Goal: Information Seeking & Learning: Learn about a topic

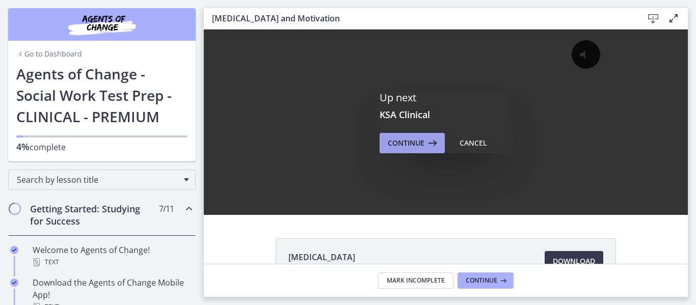
click at [403, 143] on span "Continue" at bounding box center [406, 143] width 37 height 12
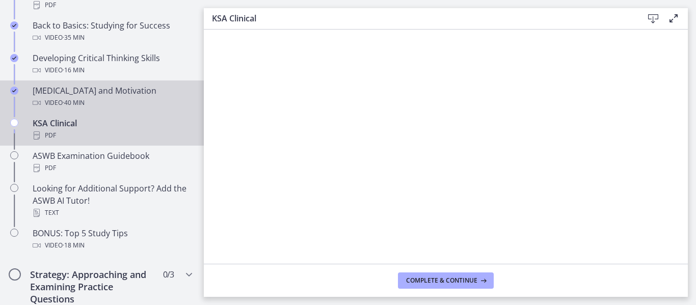
scroll to position [408, 0]
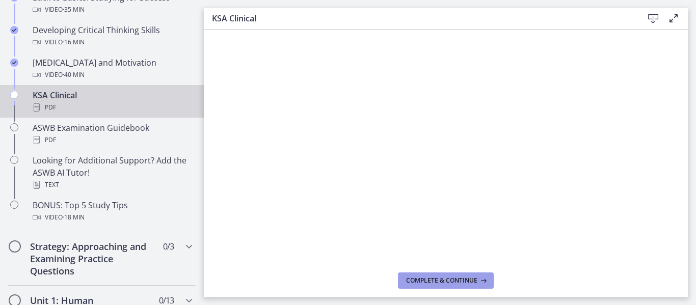
click at [459, 282] on span "Complete & continue" at bounding box center [441, 281] width 71 height 8
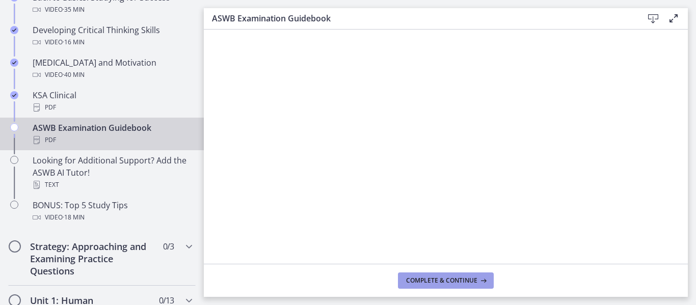
click at [452, 277] on span "Complete & continue" at bounding box center [441, 281] width 71 height 8
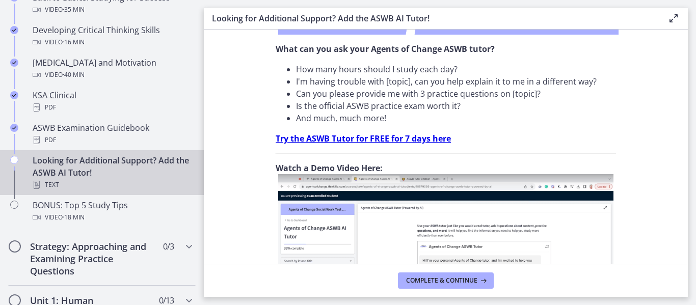
scroll to position [454, 0]
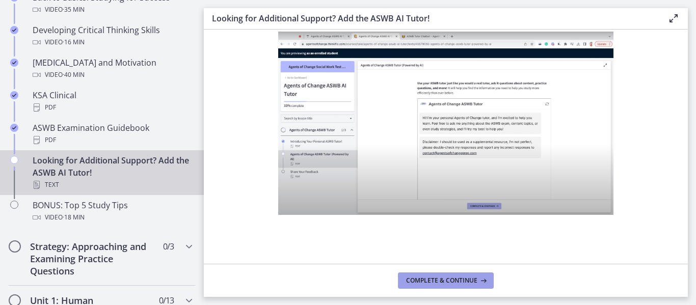
click at [446, 280] on span "Complete & continue" at bounding box center [441, 281] width 71 height 8
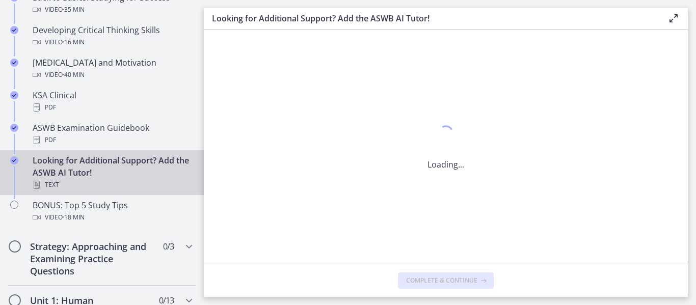
scroll to position [0, 0]
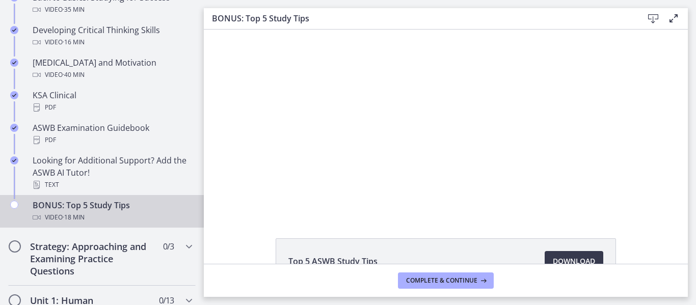
click at [467, 233] on div "Top 5 ASWB Study Tips Download Opens in a new window" at bounding box center [446, 147] width 484 height 234
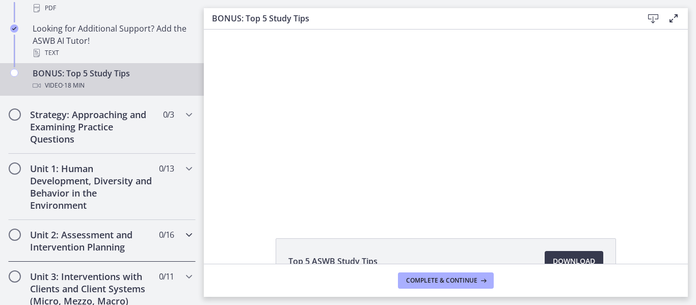
scroll to position [522, 0]
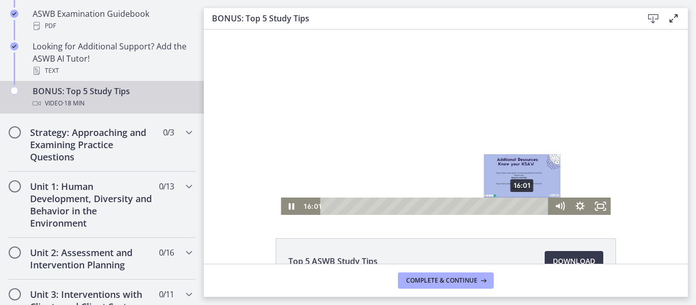
click at [519, 199] on div "16:01" at bounding box center [436, 206] width 217 height 17
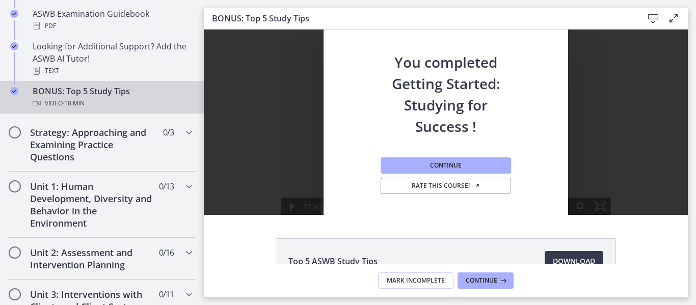
drag, startPoint x: 460, startPoint y: 208, endPoint x: 558, endPoint y: 191, distance: 98.8
click at [558, 191] on div "Click for sound @keyframes VOLUME_SMALL_WAVE_FLASH { 0% { opacity: 0; } 33% { o…" at bounding box center [446, 123] width 330 height 186
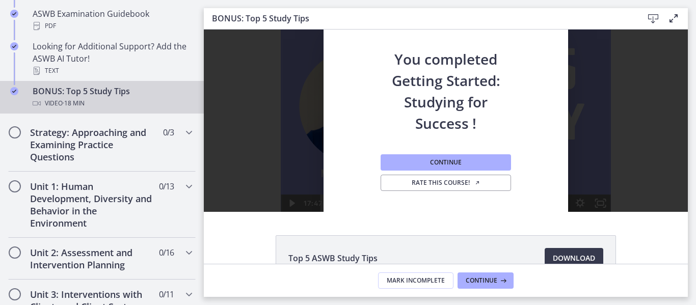
scroll to position [0, 0]
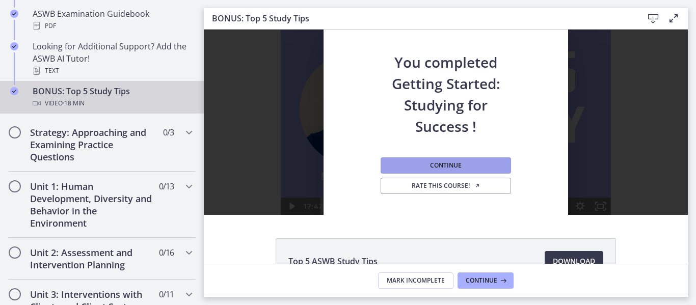
click at [479, 166] on button "Continue" at bounding box center [446, 165] width 130 height 16
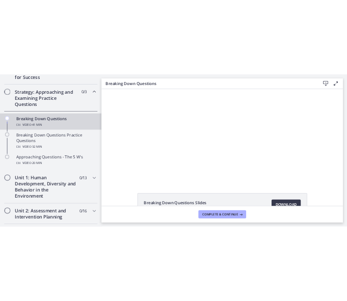
scroll to position [212, 0]
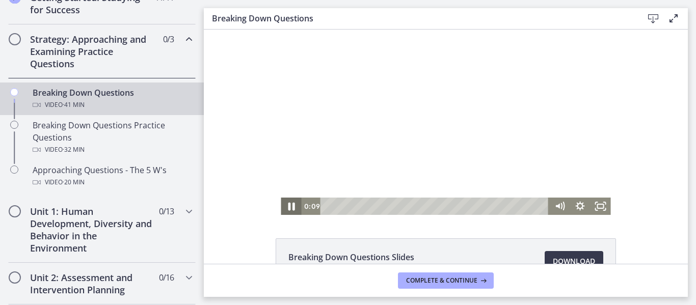
click at [289, 205] on icon "Pause" at bounding box center [291, 207] width 7 height 8
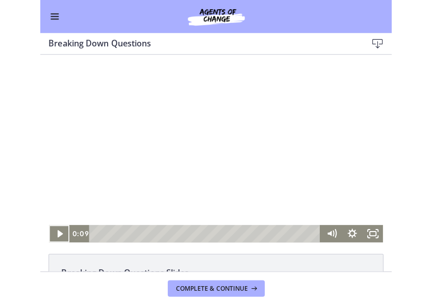
scroll to position [197, 0]
